Goal: Transaction & Acquisition: Purchase product/service

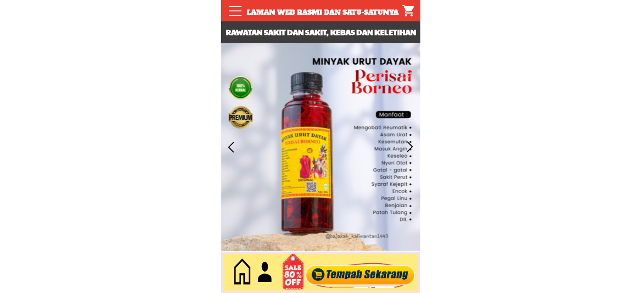
click at [349, 275] on div at bounding box center [360, 272] width 115 height 31
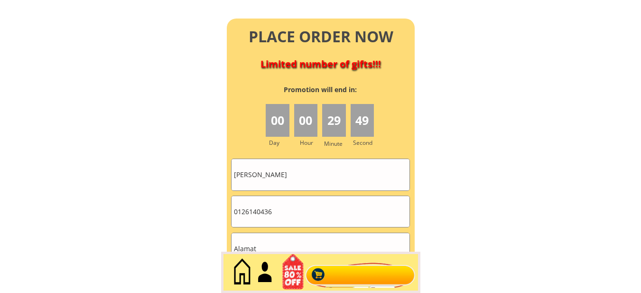
scroll to position [4350, 0]
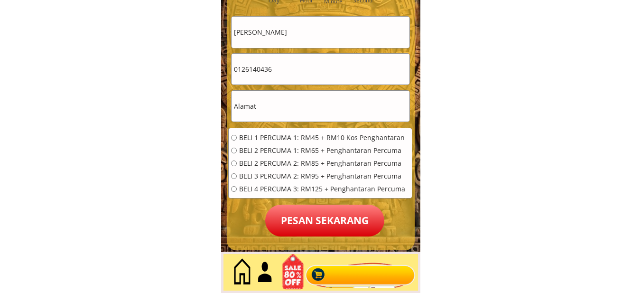
click at [296, 71] on input "0126140436" at bounding box center [321, 69] width 178 height 31
paste input "87854911"
type input "0187854911"
click at [302, 45] on input "[PERSON_NAME]" at bounding box center [321, 32] width 178 height 31
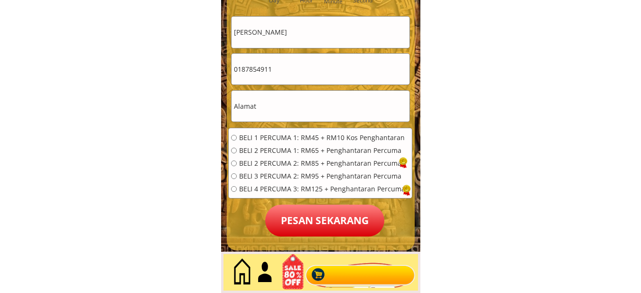
click at [302, 45] on input "[PERSON_NAME]" at bounding box center [321, 32] width 178 height 31
paste input "Intan Cemelia"
type input "Intan Cemelia"
click at [301, 101] on input "text" at bounding box center [321, 106] width 178 height 31
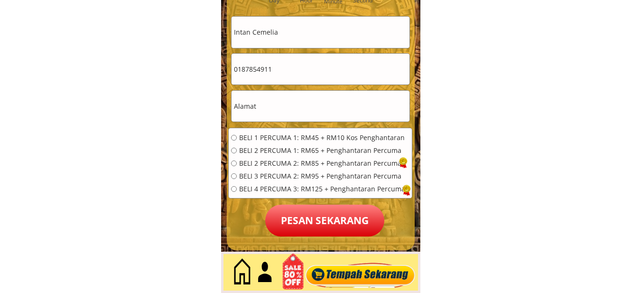
click at [301, 101] on input "text" at bounding box center [321, 106] width 178 height 31
paste input "Sony EMCS(M) Sdn. Bhd."
type input "Sony EMCS(M) Sdn. Bhd."
click at [279, 137] on span "BELI 1 PERCUMA 1: RM45 + RM10 Kos Penghantaran" at bounding box center [322, 137] width 166 height 7
radio input "true"
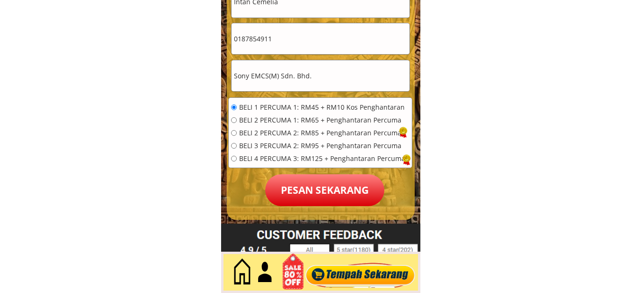
scroll to position [4398, 0]
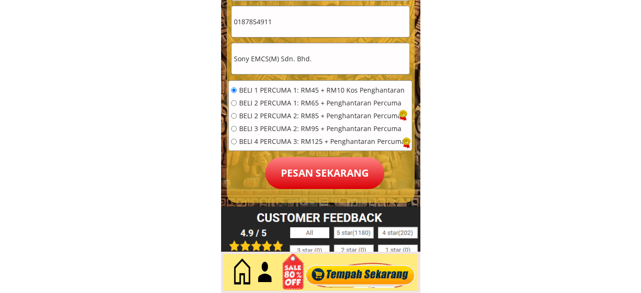
click at [305, 168] on p "Pesan sekarang" at bounding box center [324, 173] width 119 height 32
